Goal: Use online tool/utility: Utilize a website feature to perform a specific function

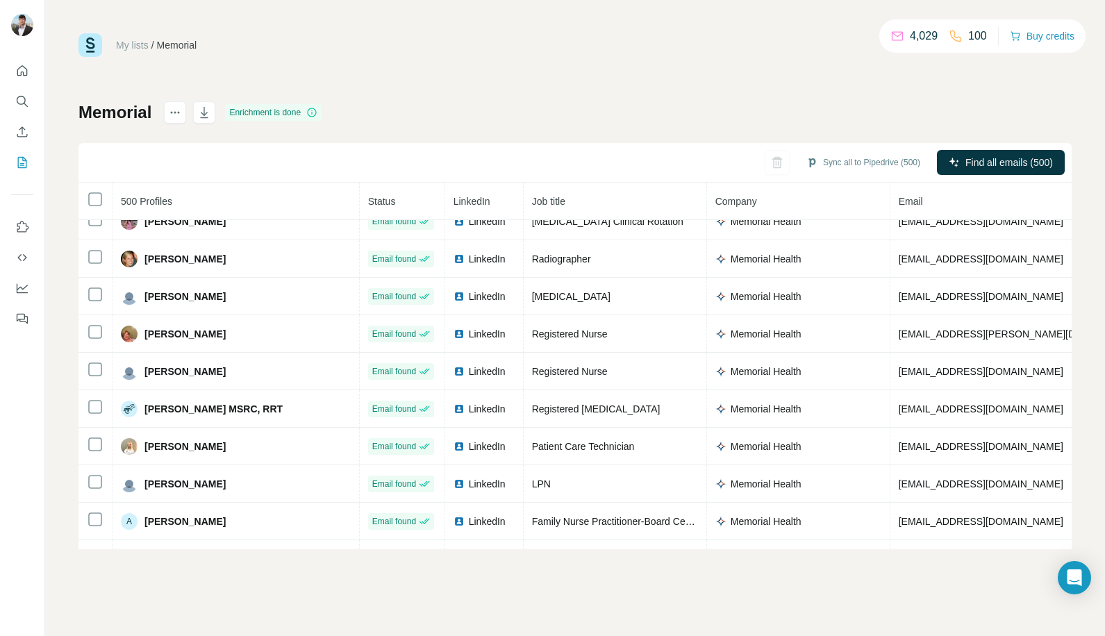
scroll to position [348, 0]
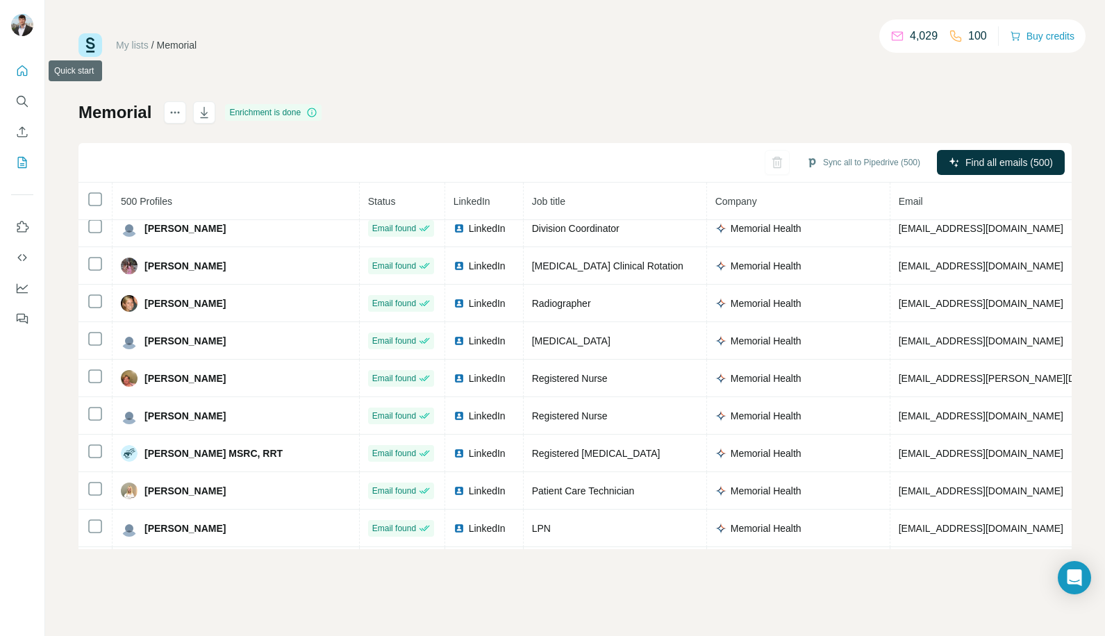
click at [22, 71] on icon "Quick start" at bounding box center [22, 71] width 14 height 14
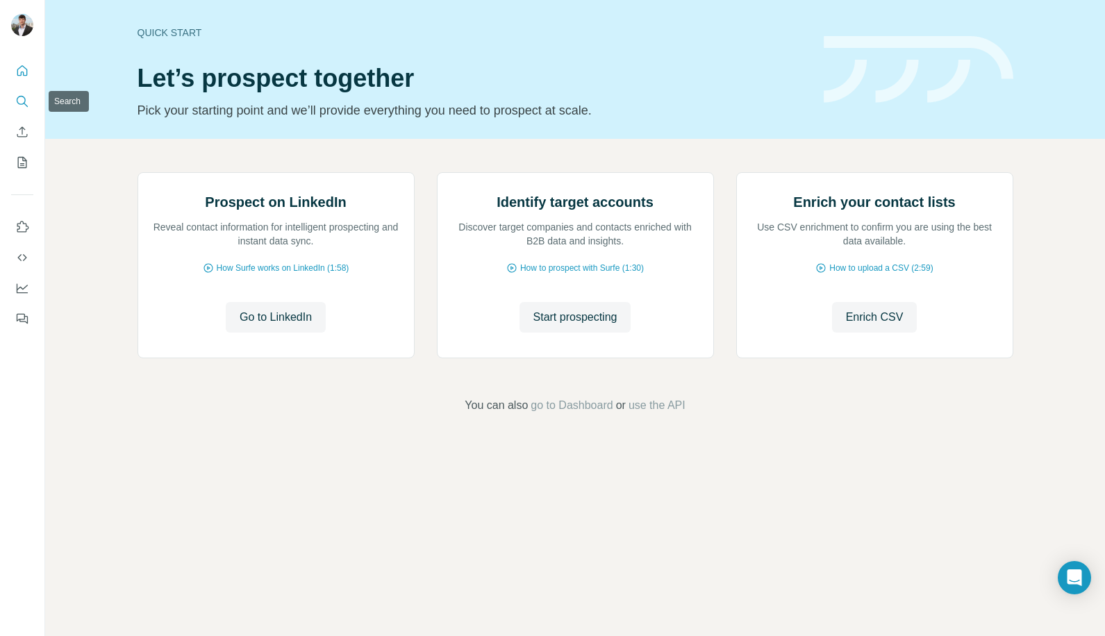
click at [19, 95] on icon "Search" at bounding box center [22, 101] width 14 height 14
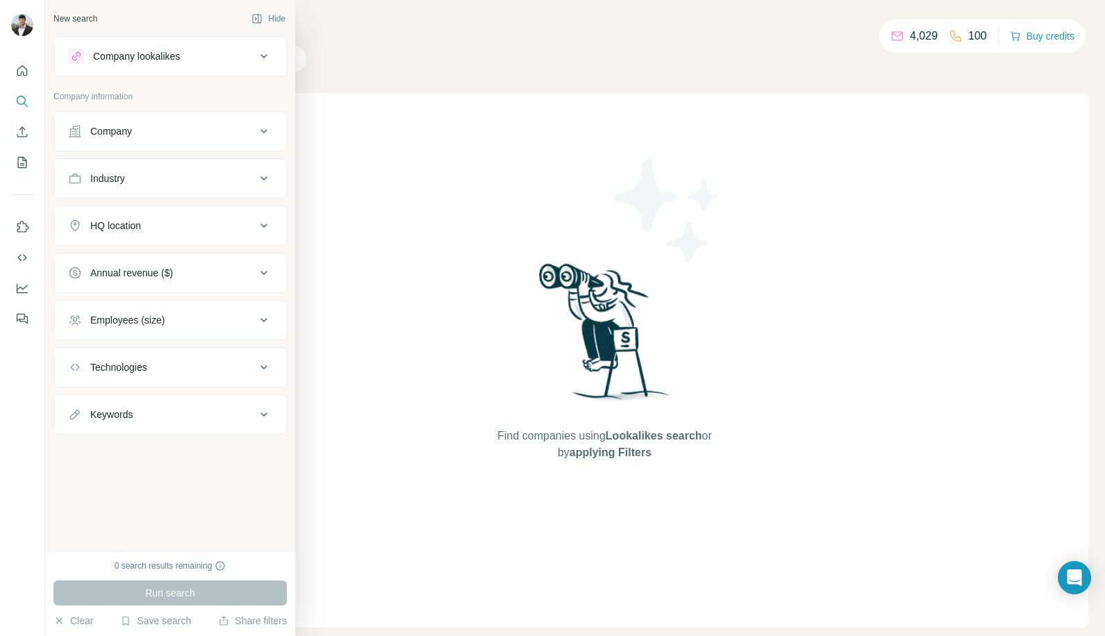
click at [174, 222] on div "HQ location" at bounding box center [162, 226] width 188 height 14
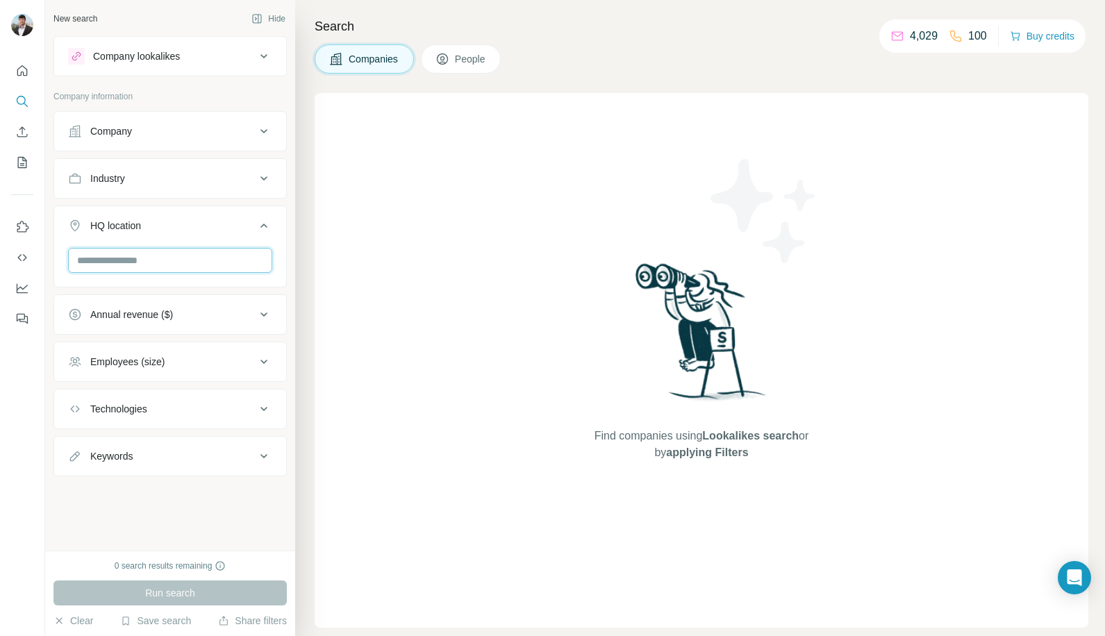
click at [183, 267] on input "text" at bounding box center [170, 260] width 204 height 25
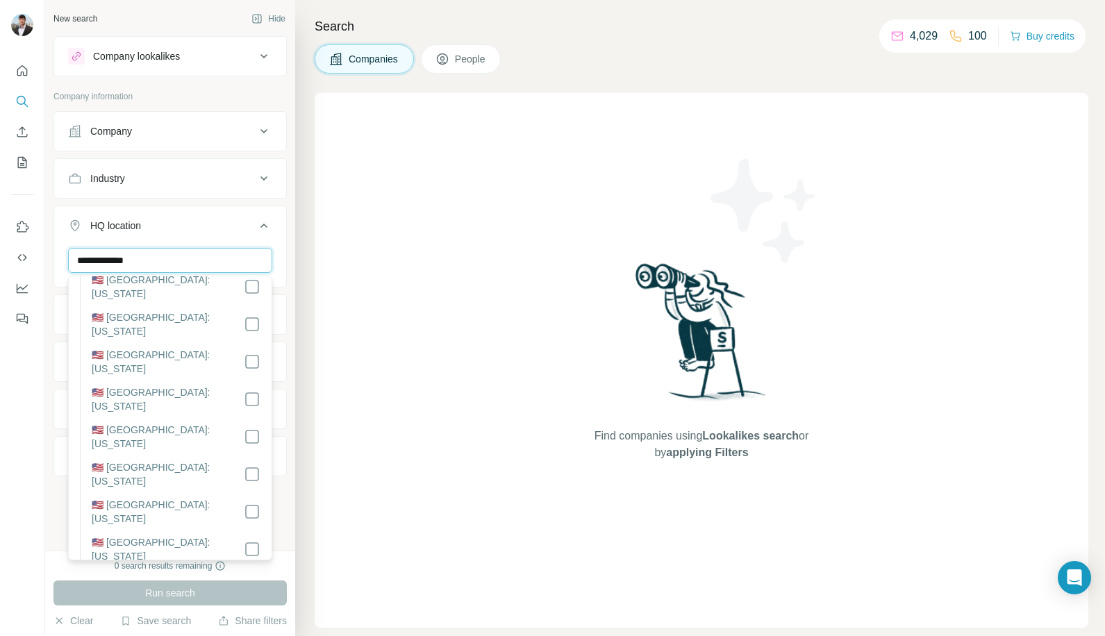
scroll to position [167, 0]
type input "**********"
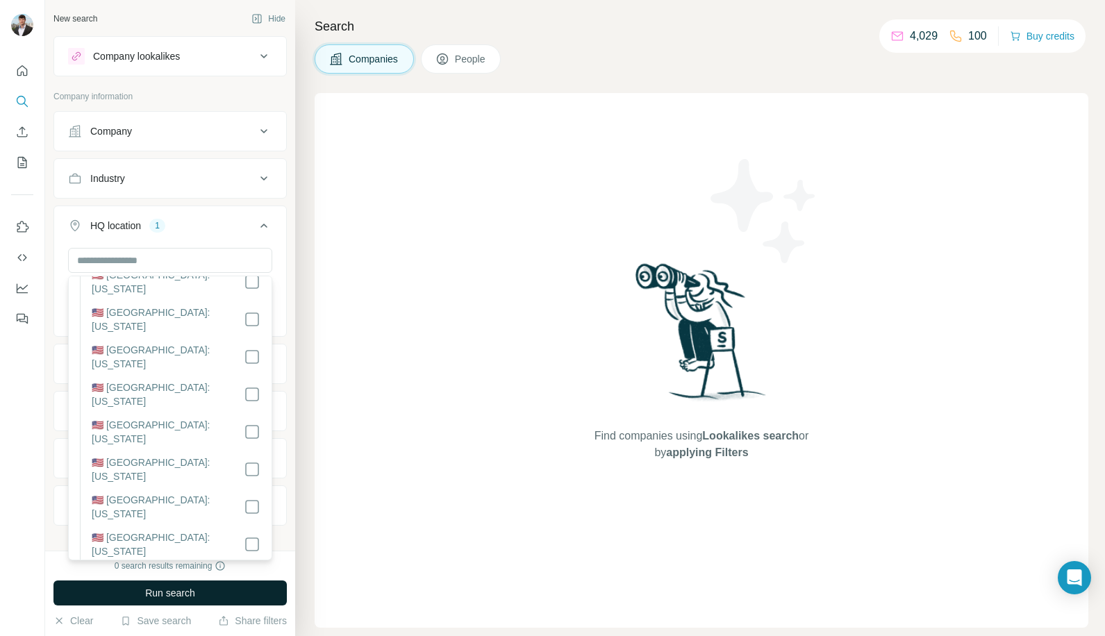
click at [195, 589] on span "Run search" at bounding box center [170, 593] width 50 height 14
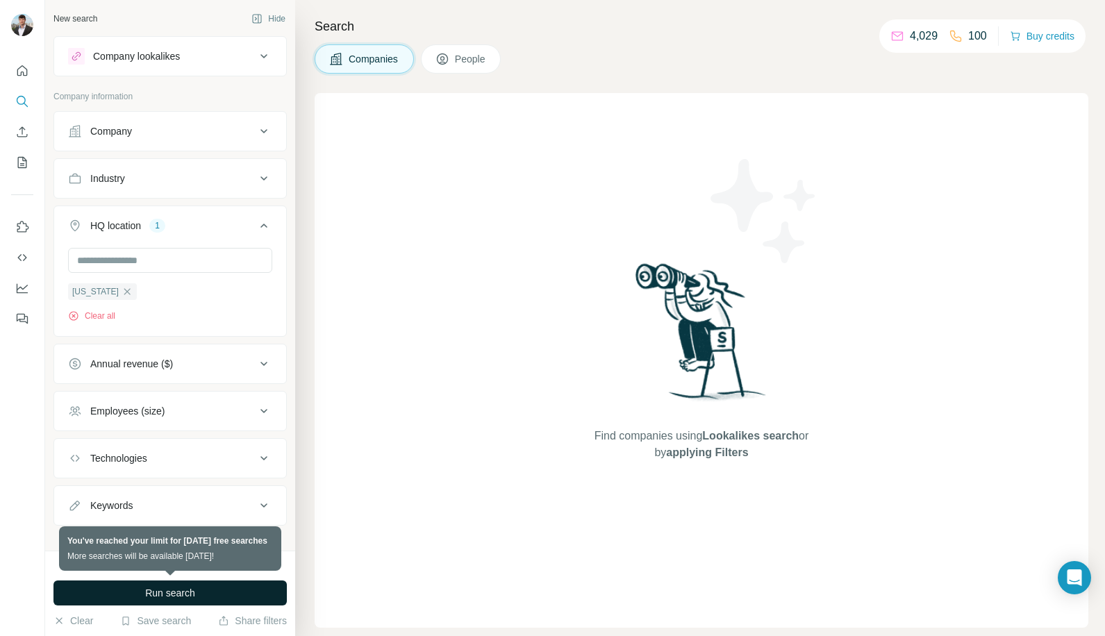
click at [197, 127] on div "Company" at bounding box center [162, 131] width 188 height 14
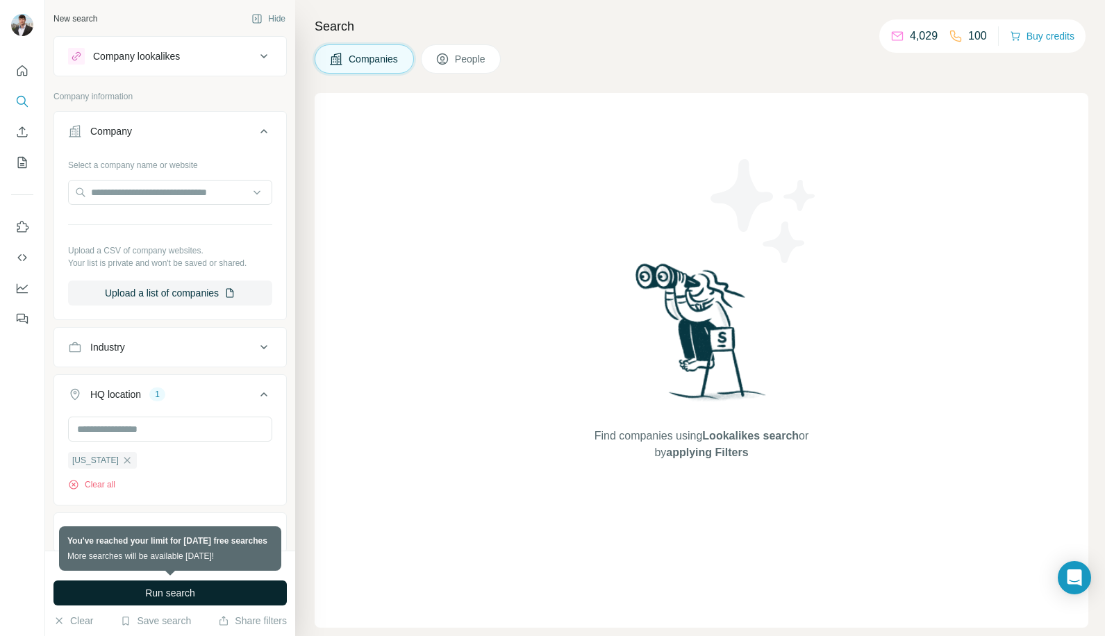
click at [195, 135] on div "Company" at bounding box center [162, 131] width 188 height 14
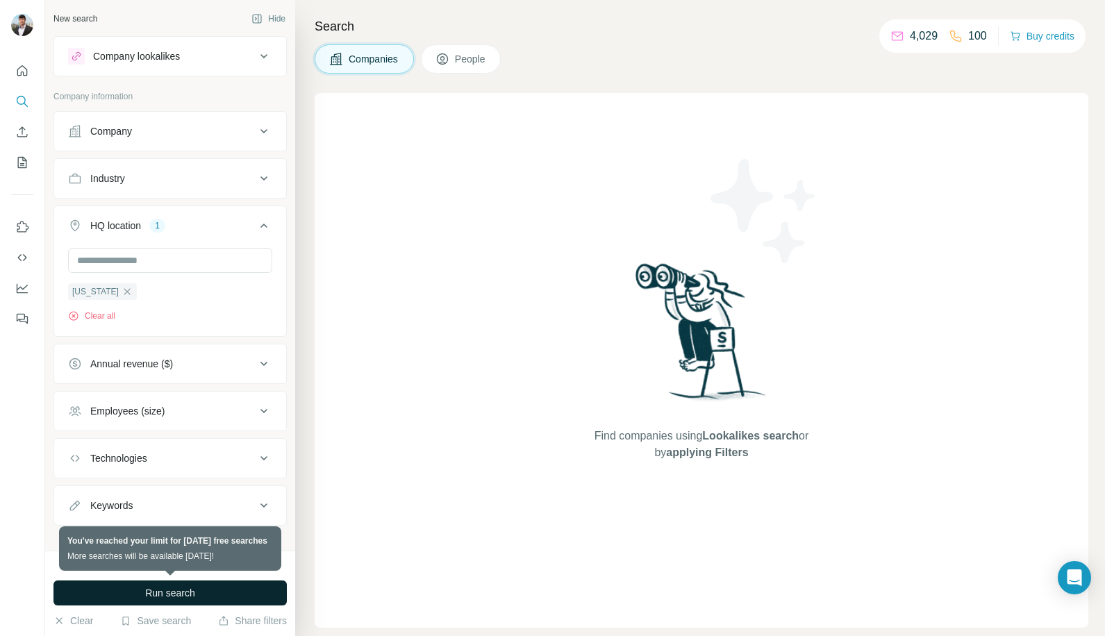
click at [176, 415] on div "Employees (size)" at bounding box center [162, 411] width 188 height 14
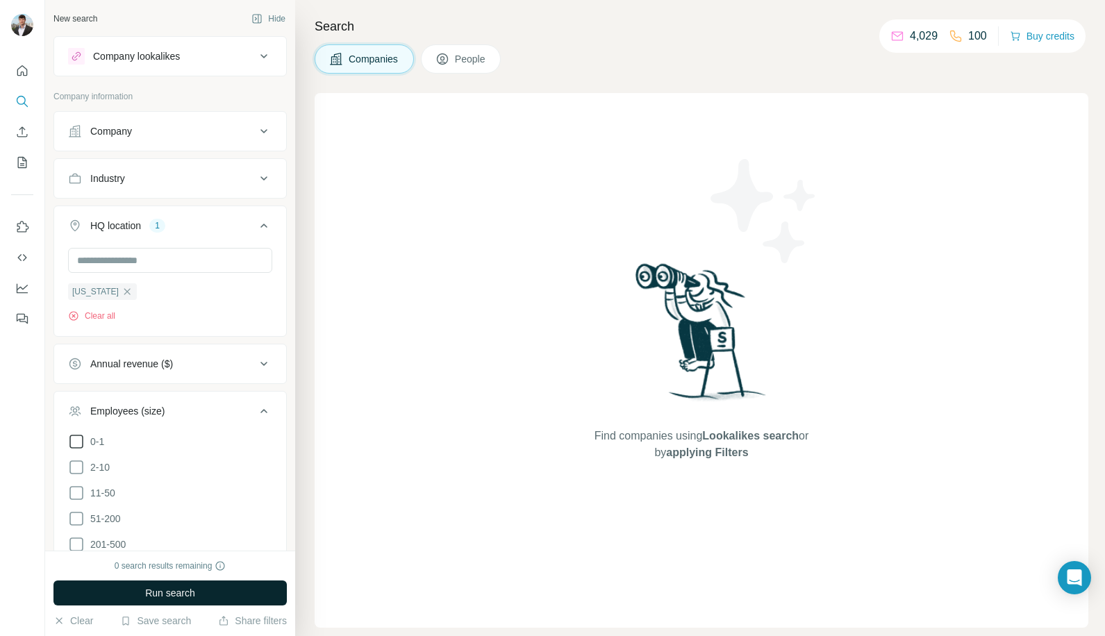
click at [77, 444] on icon at bounding box center [76, 441] width 17 height 17
click at [78, 469] on icon at bounding box center [76, 467] width 17 height 17
click at [153, 599] on span "Run search" at bounding box center [170, 593] width 50 height 14
